Goal: Find specific page/section: Find specific page/section

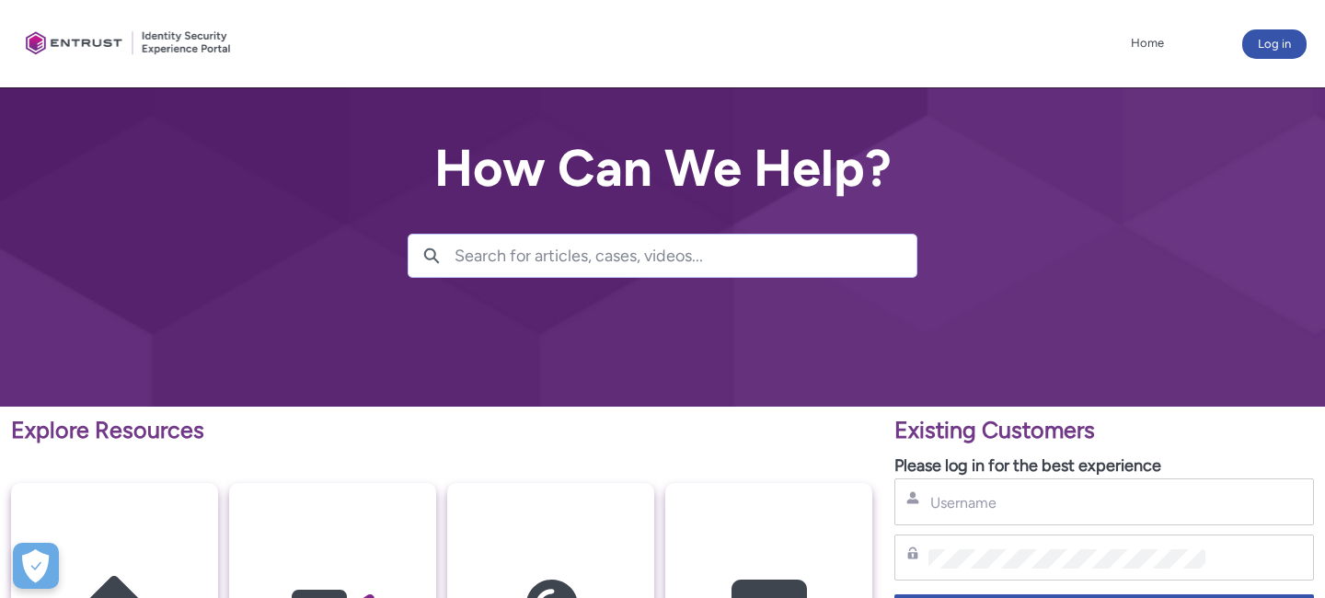
type input "[PERSON_NAME][EMAIL_ADDRESS][DOMAIN_NAME]"
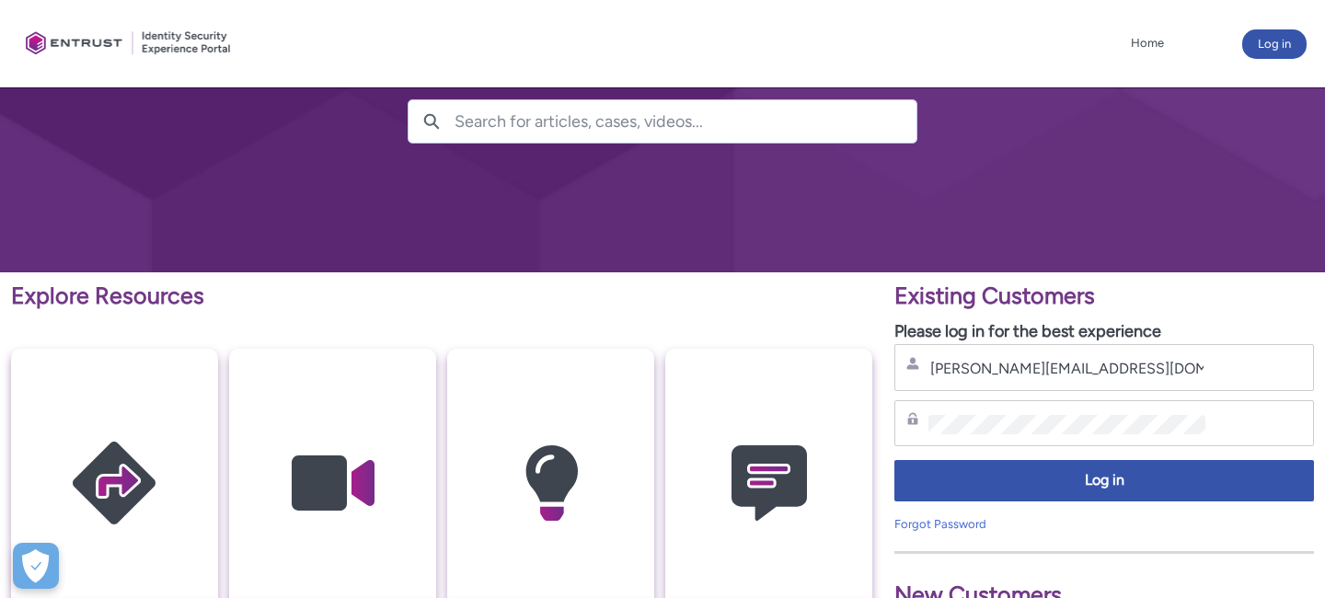
click at [1003, 412] on div "Password" at bounding box center [1104, 423] width 396 height 23
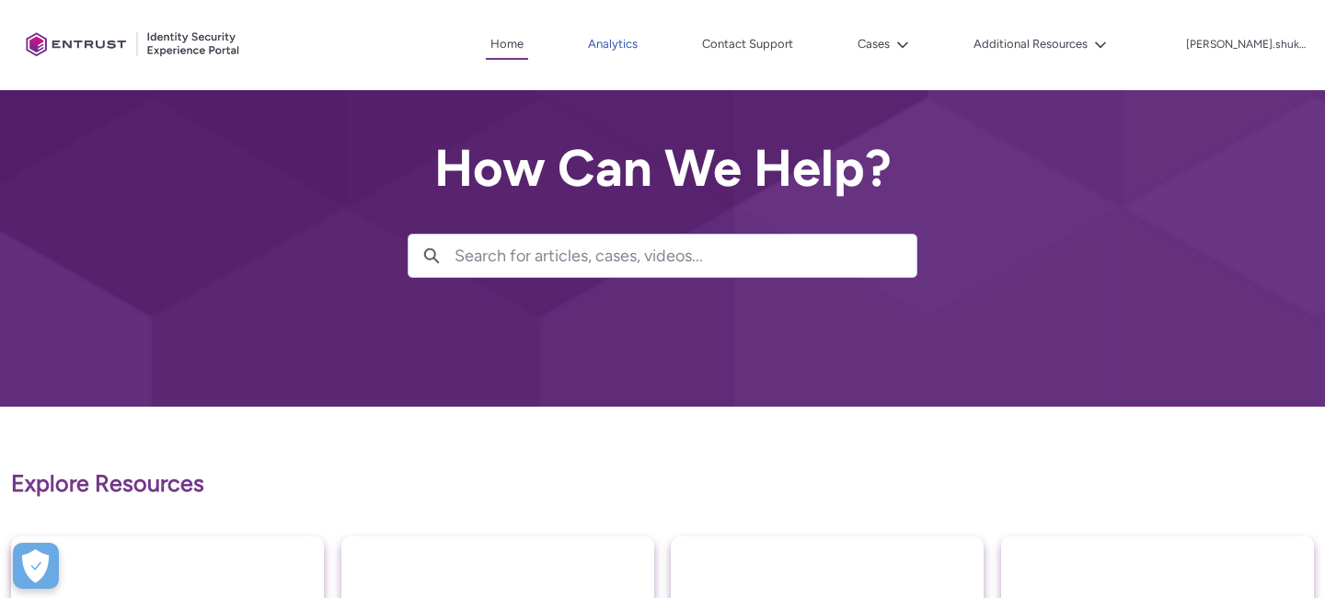
click at [634, 48] on link "Analytics" at bounding box center [612, 44] width 59 height 28
